Goal: Task Accomplishment & Management: Use online tool/utility

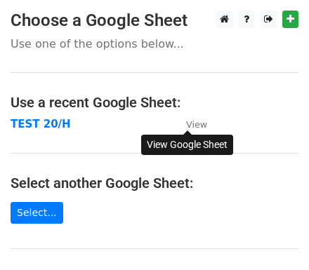
click at [192, 125] on small "View" at bounding box center [196, 124] width 21 height 11
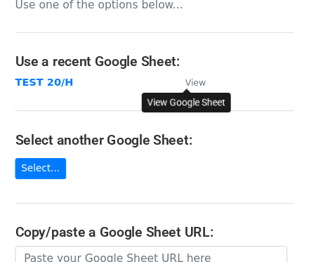
scroll to position [56, 0]
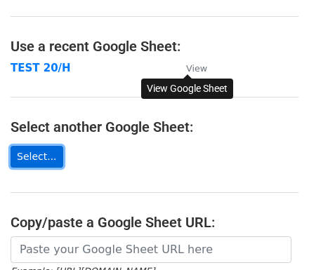
click at [37, 154] on link "Select..." at bounding box center [37, 157] width 53 height 22
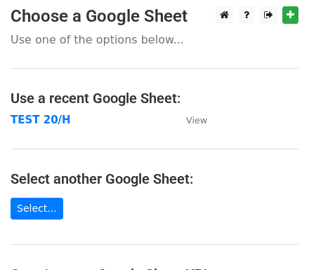
scroll to position [0, 0]
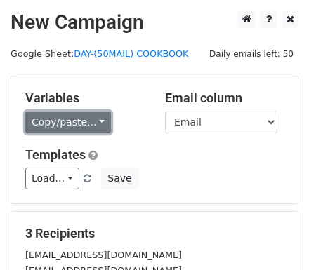
click at [73, 119] on link "Copy/paste..." at bounding box center [68, 123] width 86 height 22
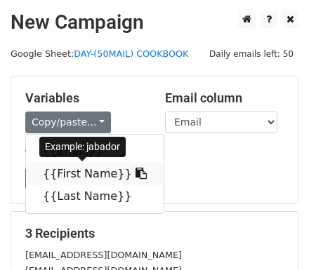
click at [67, 174] on link "{{First Name}}" at bounding box center [95, 174] width 138 height 22
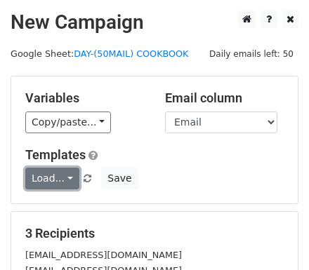
click at [66, 177] on link "Load..." at bounding box center [52, 179] width 54 height 22
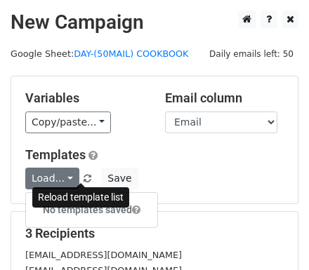
click at [84, 175] on span at bounding box center [88, 179] width 8 height 9
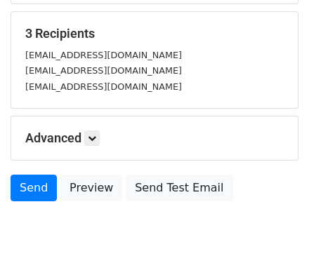
scroll to position [225, 0]
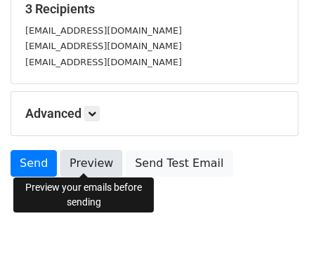
click at [96, 161] on link "Preview" at bounding box center [91, 163] width 62 height 27
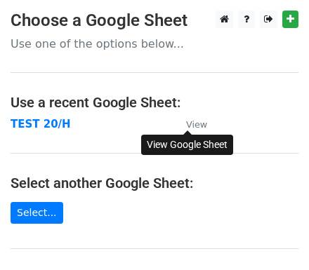
click at [197, 121] on small "View" at bounding box center [196, 124] width 21 height 11
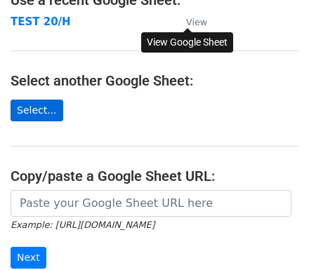
scroll to position [112, 0]
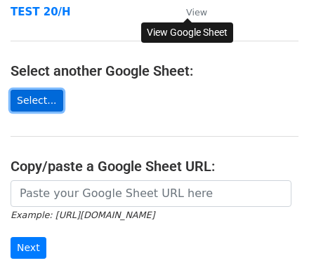
click at [37, 96] on link "Select..." at bounding box center [37, 101] width 53 height 22
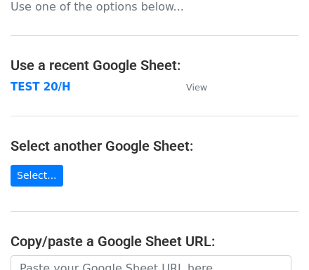
scroll to position [0, 0]
